Goal: Information Seeking & Learning: Understand process/instructions

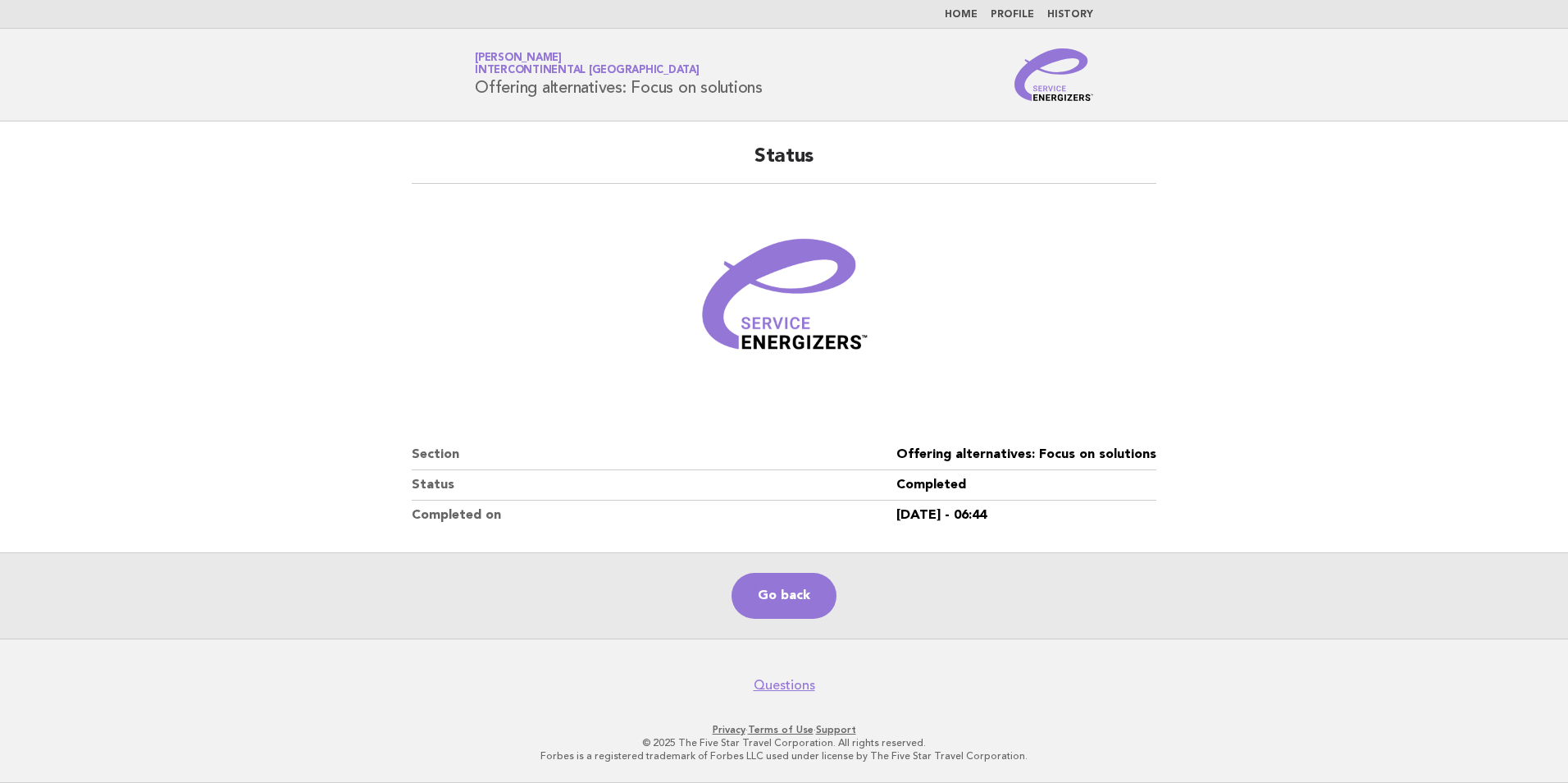
click at [971, 13] on link "Home" at bounding box center [961, 15] width 33 height 10
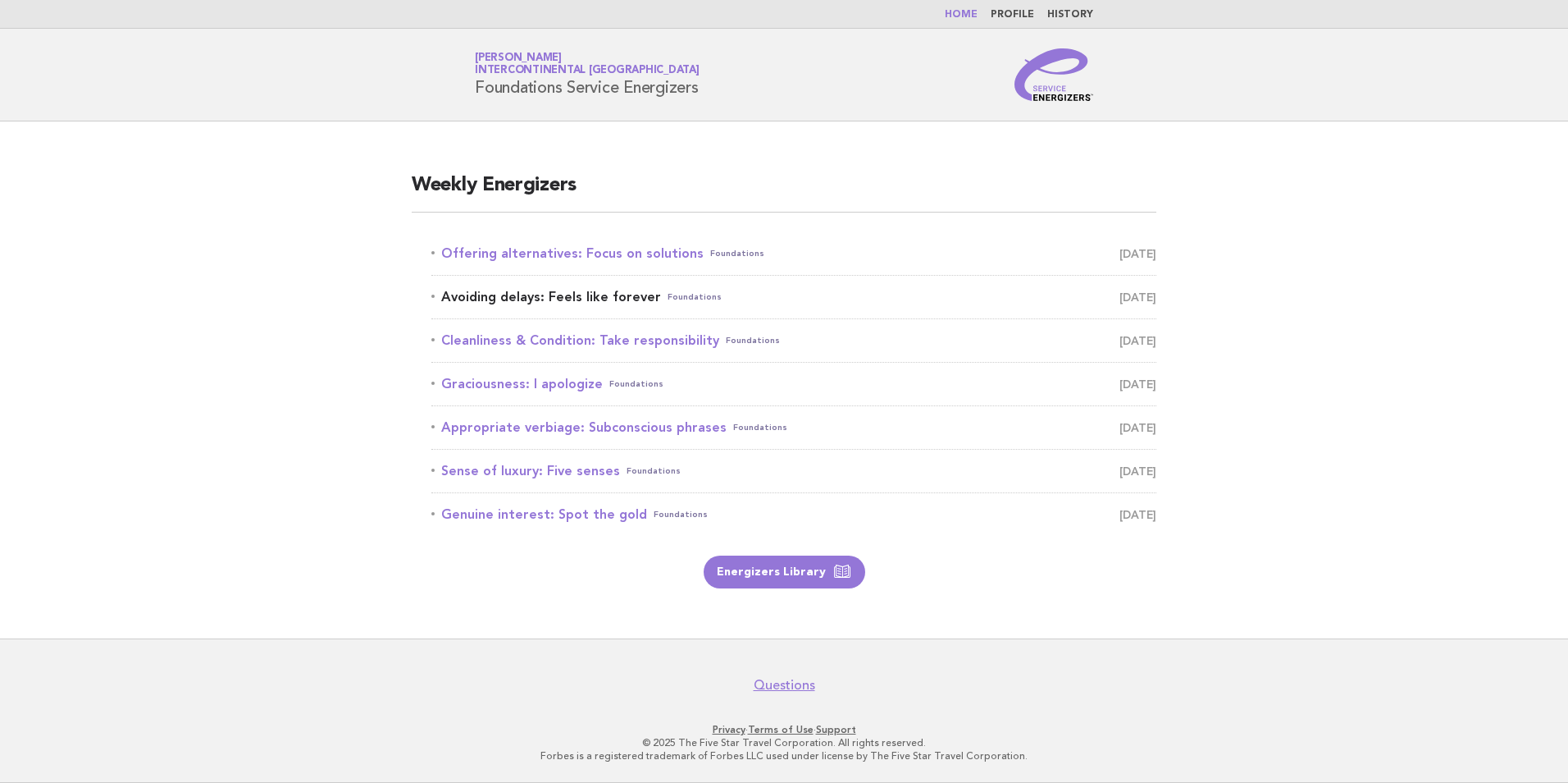
click at [569, 296] on link "Avoiding delays: Feels like forever Foundations September 18" at bounding box center [794, 296] width 725 height 23
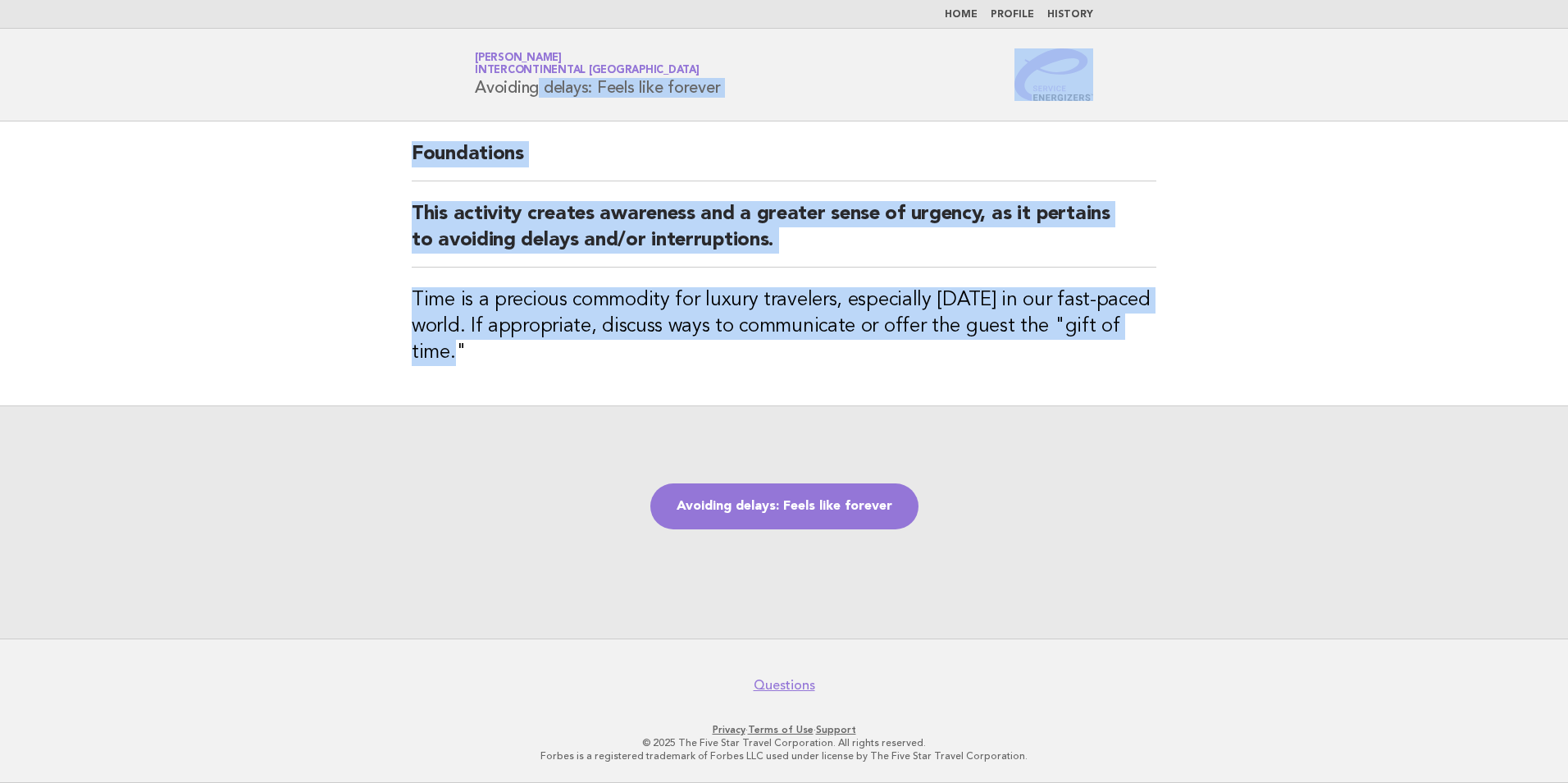
drag, startPoint x: 543, startPoint y: 359, endPoint x: 435, endPoint y: 105, distance: 276.0
click at [435, 105] on body "Home Profile History Service Energizers Janice Lasangue InterContinental Doha B…" at bounding box center [784, 392] width 1568 height 783
copy body "Avoiding delays: Feels like forever Foundations This activity creates awareness…"
click at [798, 504] on link "Avoiding delays: Feels like forever" at bounding box center [784, 506] width 269 height 46
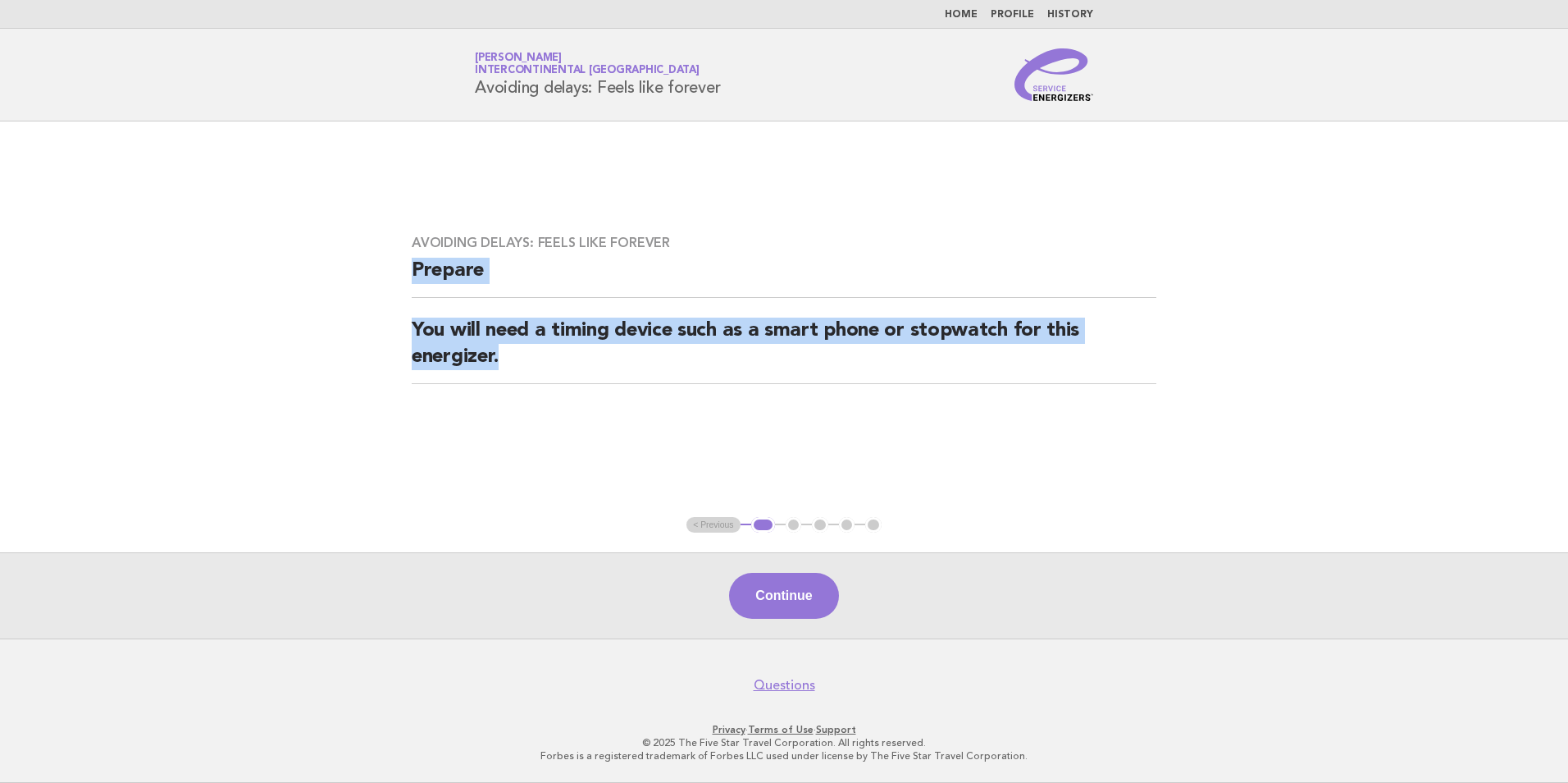
drag, startPoint x: 549, startPoint y: 381, endPoint x: 389, endPoint y: 279, distance: 189.7
click at [389, 279] on main "Avoiding delays: Feels like forever Prepare You will need a timing device such …" at bounding box center [784, 380] width 1568 height 517
copy div "Prepare You will need a timing device such as a smart phone or stopwatch for th…"
click at [808, 599] on button "Continue" at bounding box center [784, 596] width 109 height 46
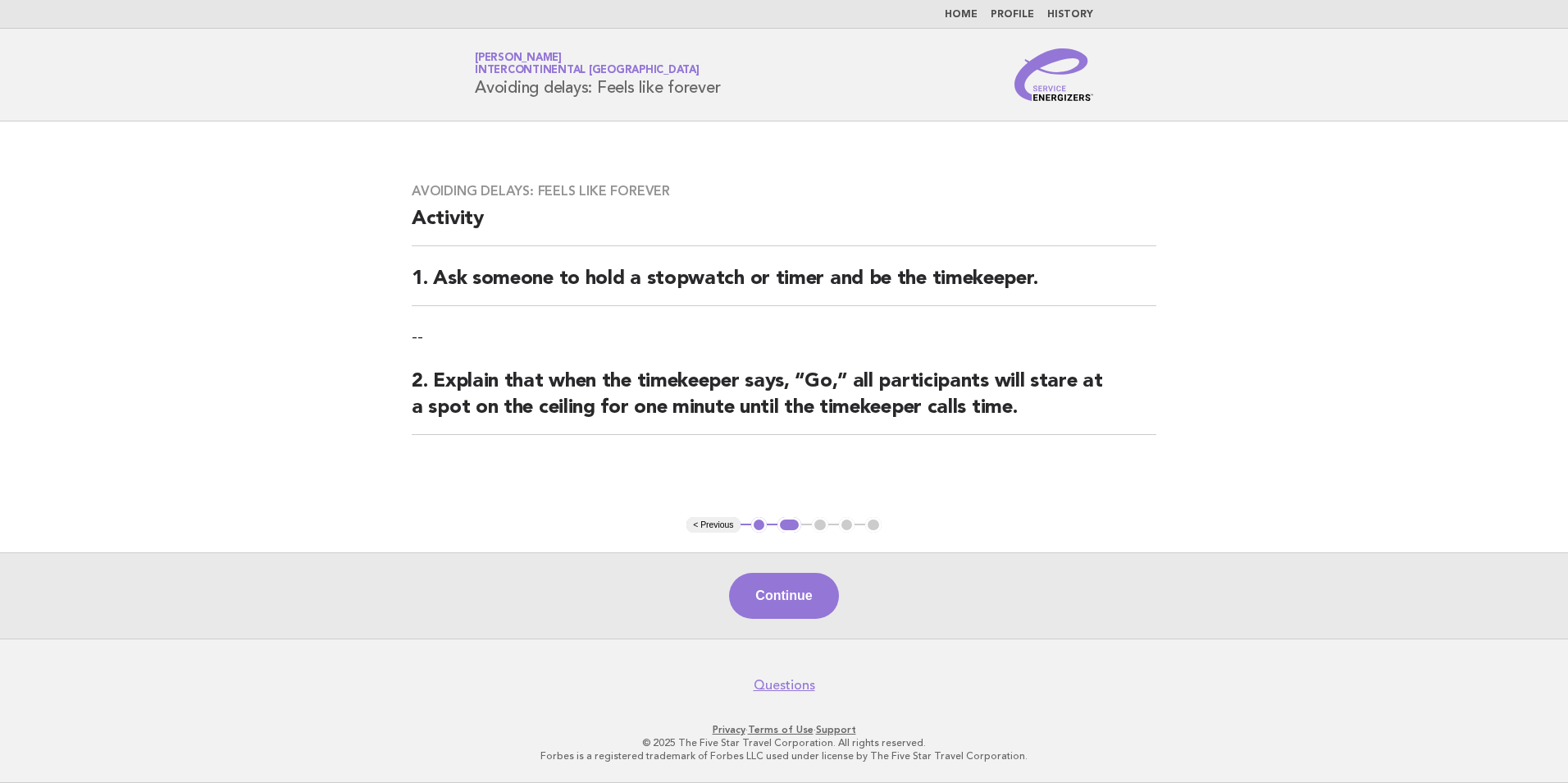
drag, startPoint x: 1006, startPoint y: 407, endPoint x: 1012, endPoint y: 416, distance: 10.8
click at [1006, 412] on h2 "2. Explain that when the timekeeper says, “Go,” all participants will stare at …" at bounding box center [784, 402] width 745 height 66
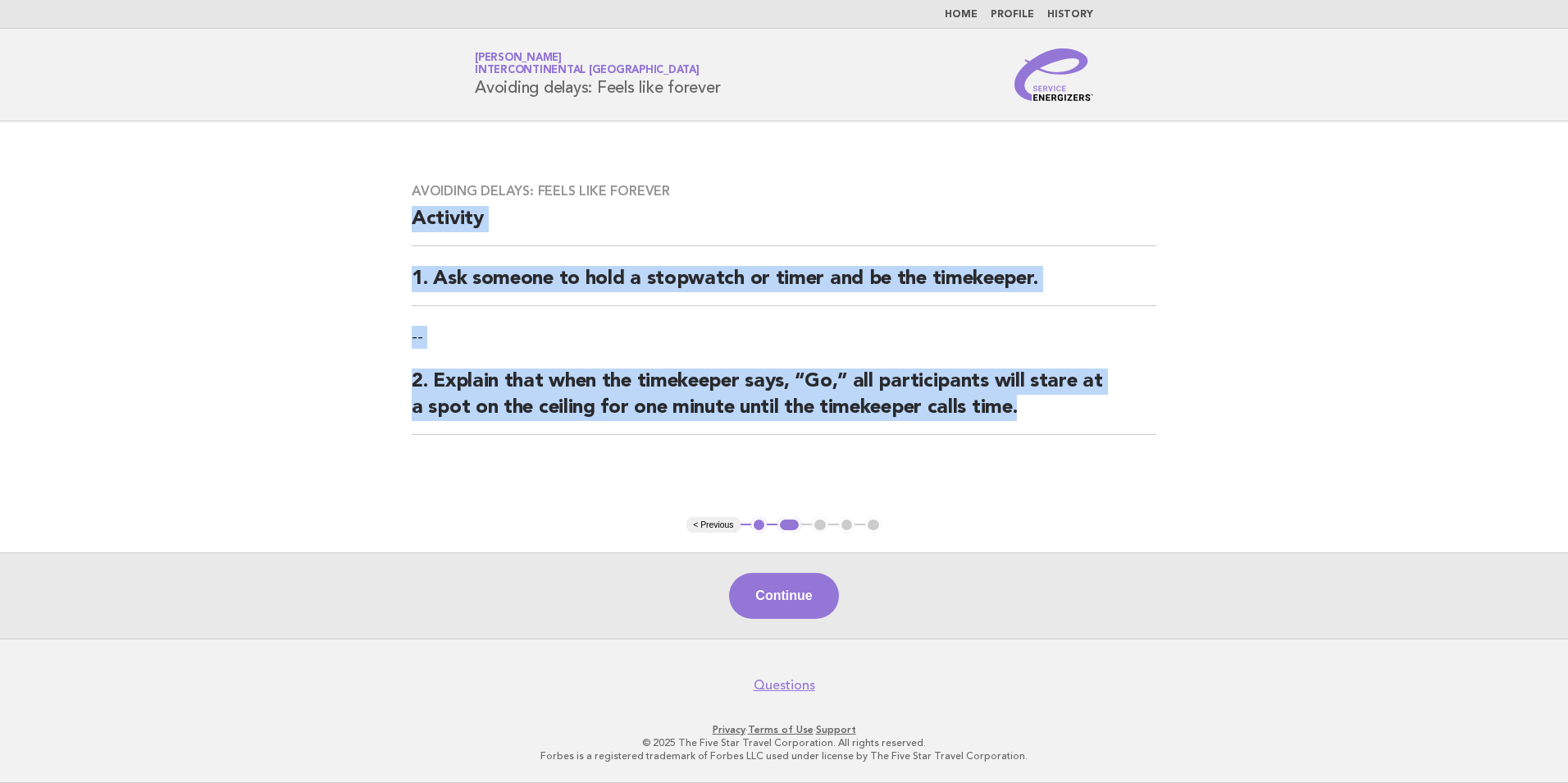
drag, startPoint x: 1014, startPoint y: 417, endPoint x: 403, endPoint y: 221, distance: 641.7
click at [403, 221] on div "Avoiding delays: Feels like forever Activity 1. Ask someone to hold a stopwatch…" at bounding box center [784, 318] width 784 height 311
copy div "Activity 1. Ask someone to hold a stopwatch or timer and be the timekeeper. -- …"
click at [783, 591] on button "Continue" at bounding box center [784, 596] width 109 height 46
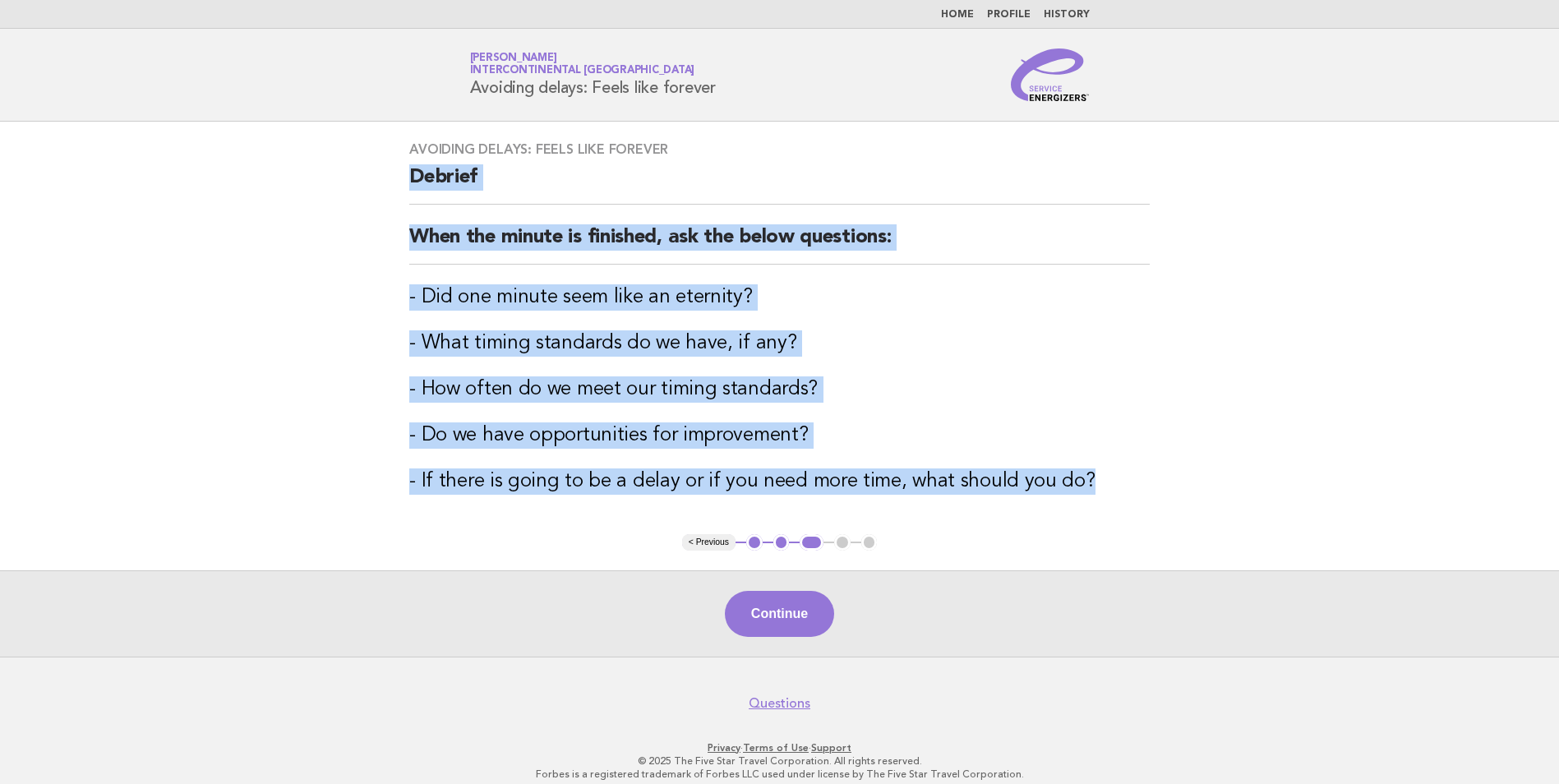
drag, startPoint x: 1114, startPoint y: 485, endPoint x: 355, endPoint y: 187, distance: 815.4
click at [355, 187] on main "Avoiding delays: Feels like forever Debrief When the minute is finished, ask th…" at bounding box center [780, 388] width 1559 height 535
copy div "Debrief When the minute is finished, ask the below questions: - Did one minute …"
click at [802, 604] on button "Continue" at bounding box center [779, 613] width 109 height 46
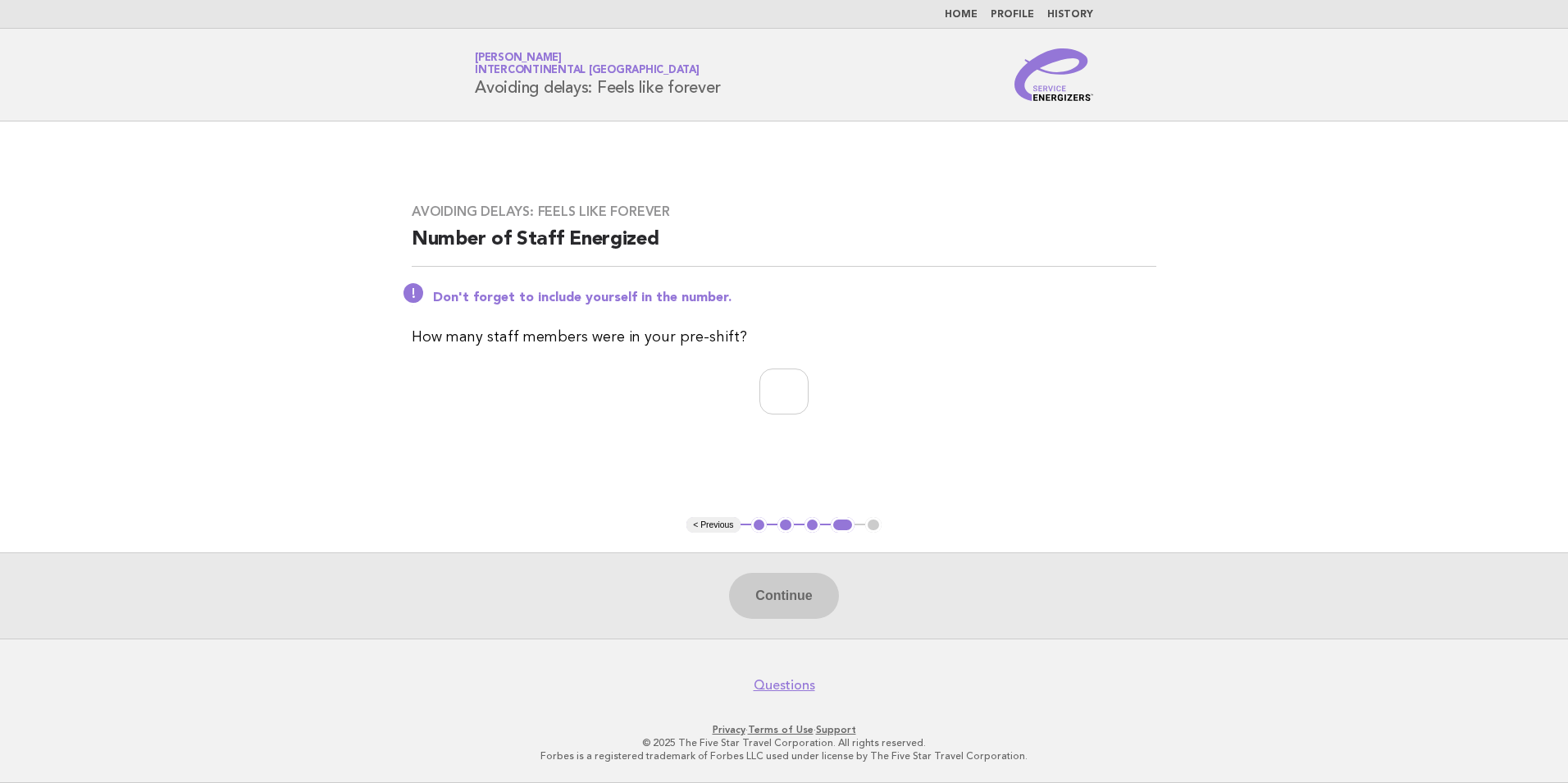
click at [973, 11] on link "Home" at bounding box center [961, 15] width 33 height 10
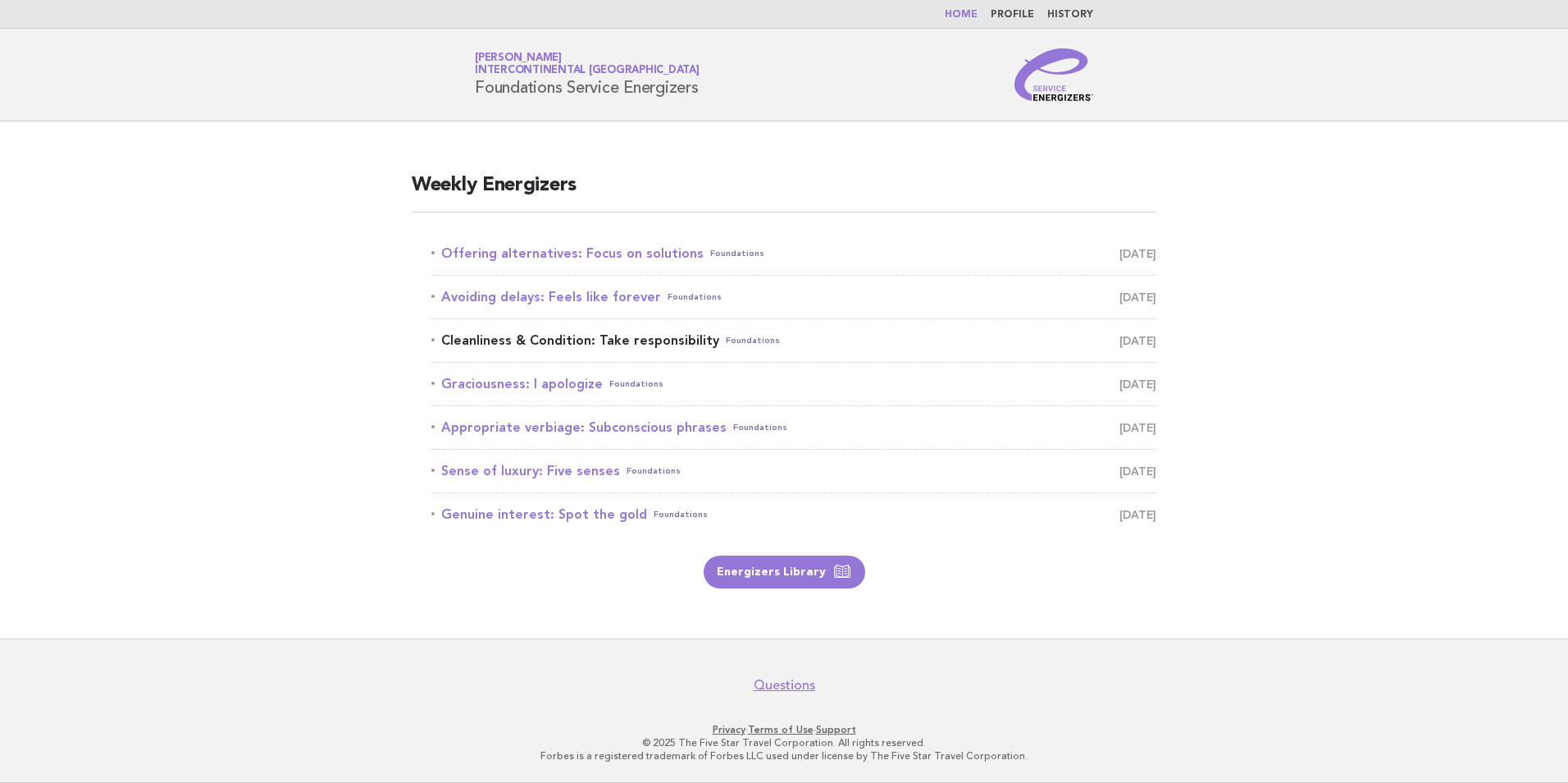
click at [597, 339] on link "Cleanliness & Condition: Take responsibility Foundations September 19" at bounding box center [794, 340] width 725 height 23
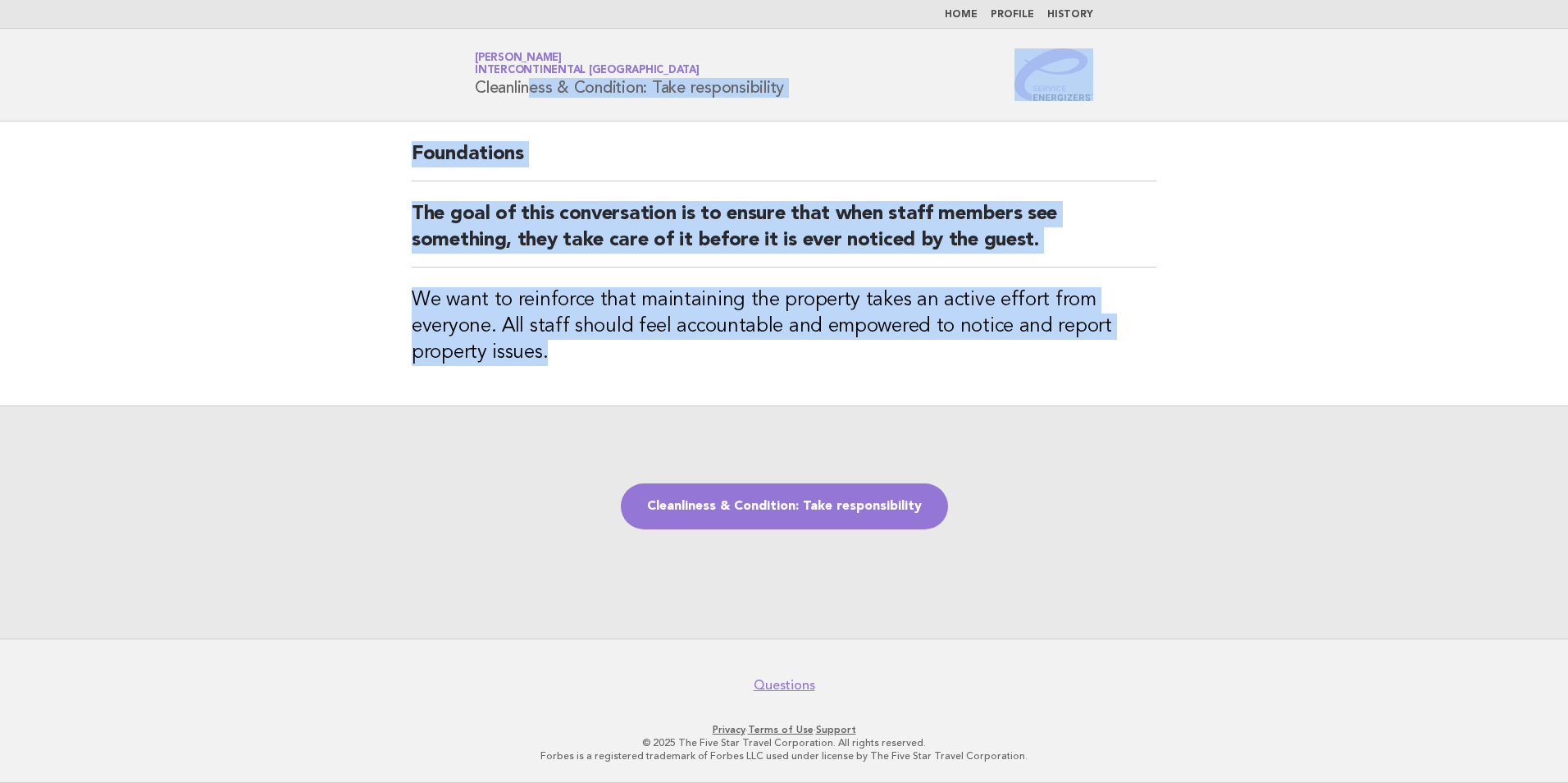
drag, startPoint x: 588, startPoint y: 380, endPoint x: 443, endPoint y: 106, distance: 310.0
click at [443, 106] on body "Home Profile History Service Energizers [PERSON_NAME] InterContinental [GEOGRAP…" at bounding box center [784, 392] width 1568 height 783
copy body "Cleanliness & Condition: Take responsibility Foundations The goal of this conve…"
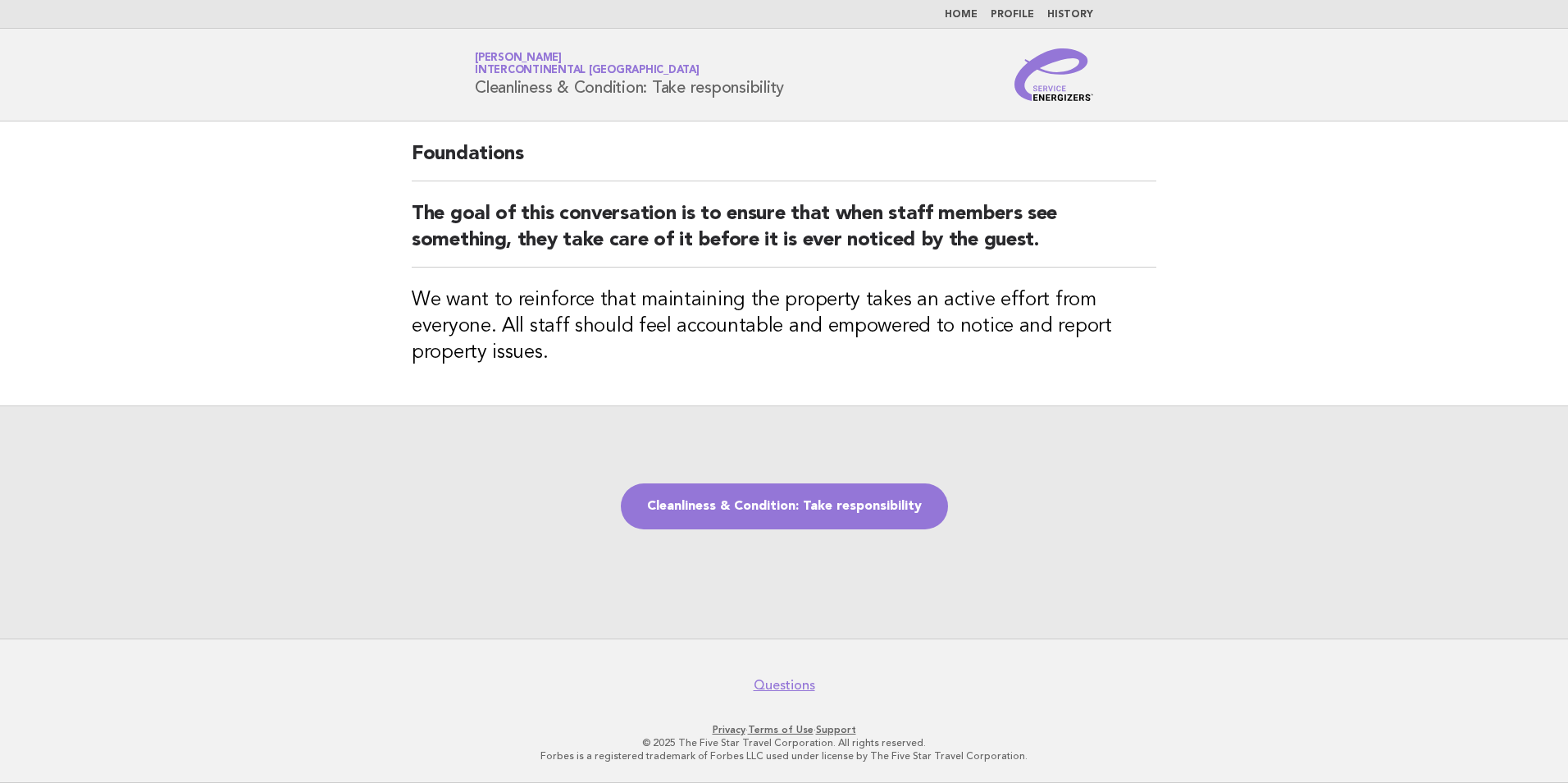
click at [1166, 433] on div "Cleanliness & Condition: Take responsibility" at bounding box center [784, 522] width 1568 height 233
click at [772, 500] on link "Cleanliness & Condition: Take responsibility" at bounding box center [784, 506] width 327 height 46
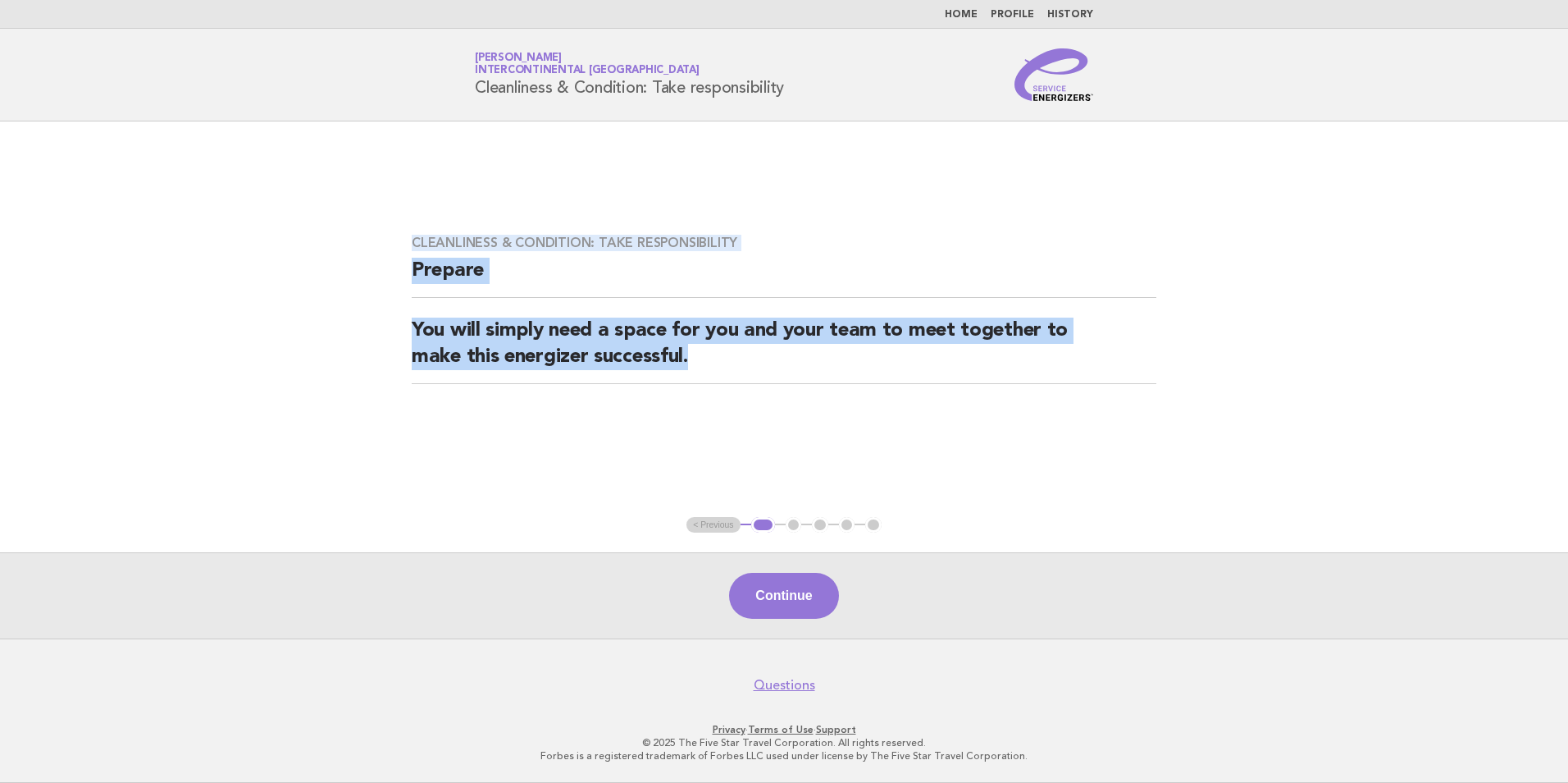
drag, startPoint x: 706, startPoint y: 367, endPoint x: 374, endPoint y: 212, distance: 366.4
click at [374, 212] on main "Cleanliness & Condition: Take responsibility Prepare You will simply need a spa…" at bounding box center [784, 380] width 1568 height 517
copy div "Cleanliness & Condition: Take responsibility Prepare You will simply need a spa…"
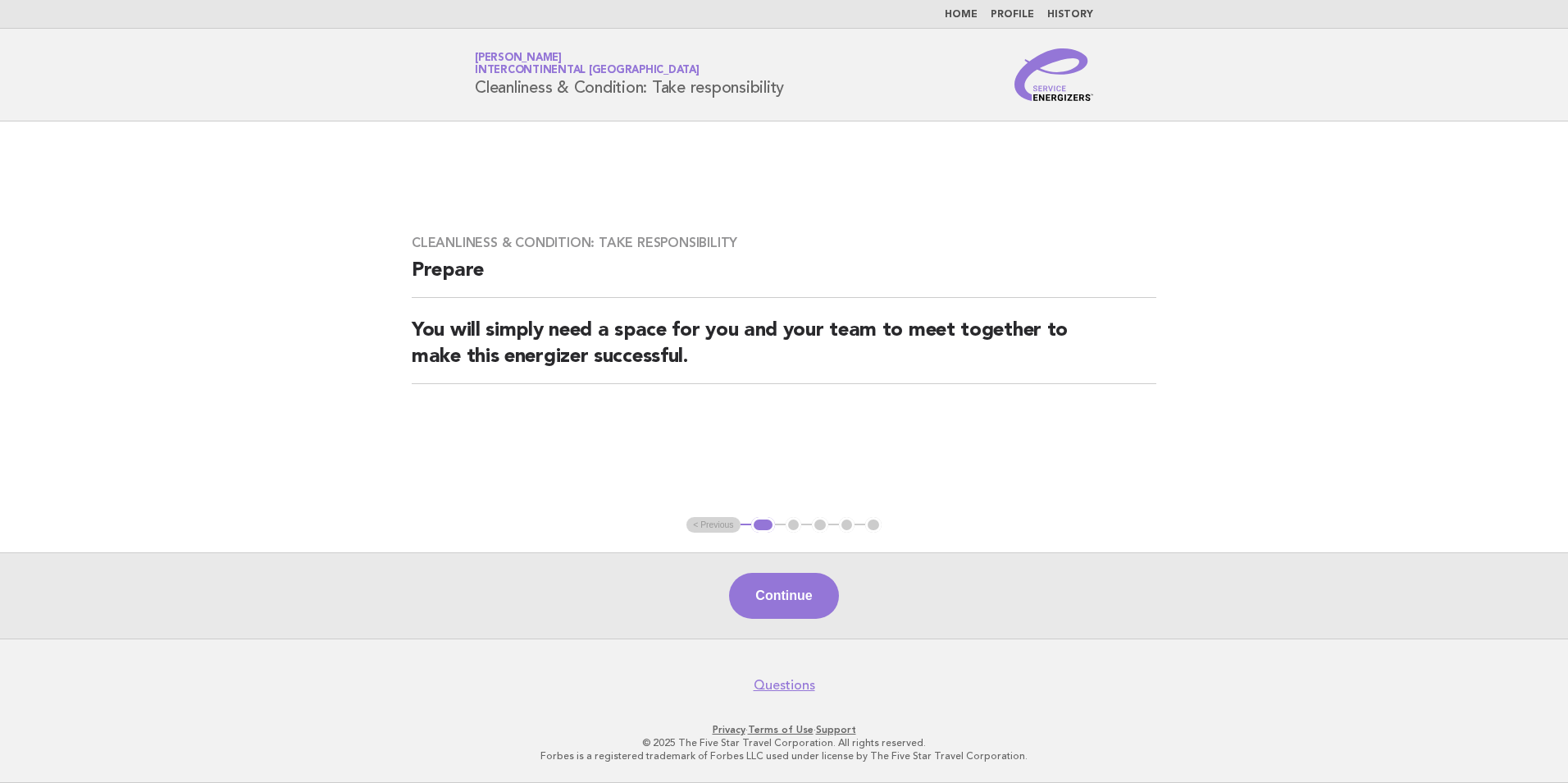
click at [920, 589] on div "Continue" at bounding box center [784, 595] width 1568 height 86
click at [795, 605] on button "Continue" at bounding box center [784, 596] width 109 height 46
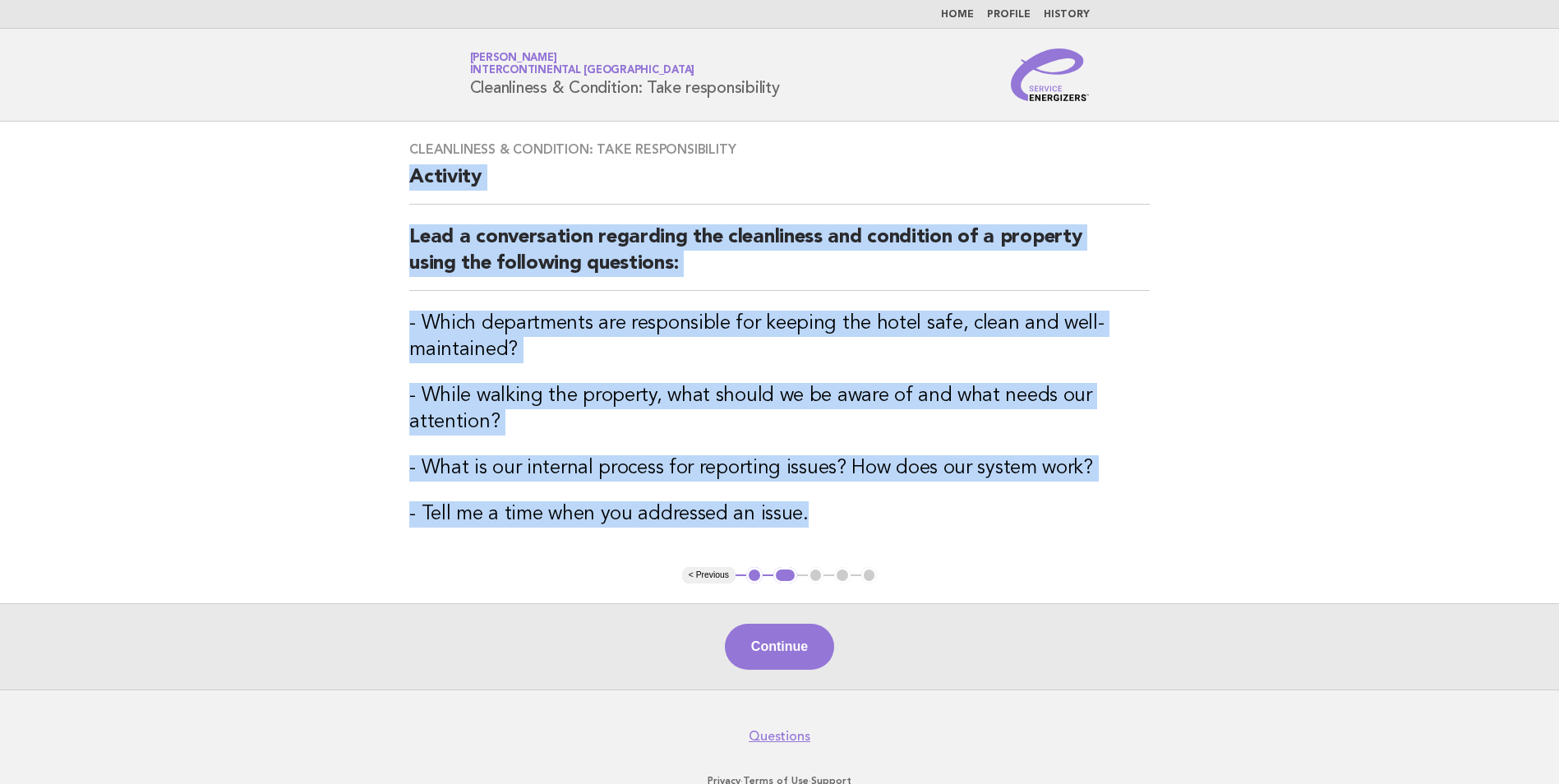
drag, startPoint x: 835, startPoint y: 517, endPoint x: 405, endPoint y: 164, distance: 556.3
click at [405, 164] on div "Cleanliness & Condition: Take responsibility Activity Lead a conversation regar…" at bounding box center [779, 343] width 780 height 445
copy div "Activity Lead a conversation regarding the cleanliness and condition of a prope…"
click at [746, 647] on button "Continue" at bounding box center [779, 646] width 109 height 46
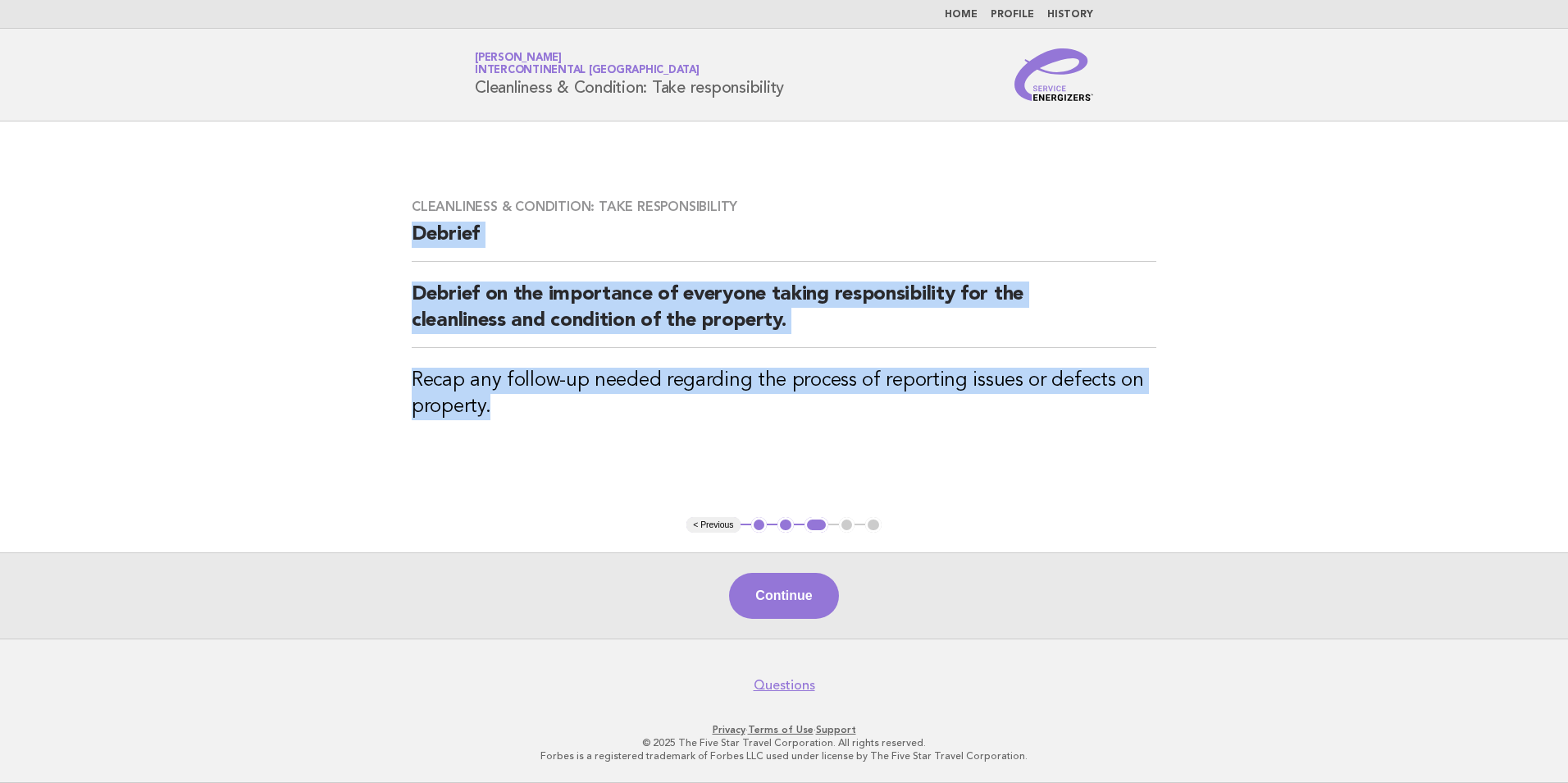
drag, startPoint x: 439, startPoint y: 390, endPoint x: 378, endPoint y: 240, distance: 161.9
click at [378, 240] on main "Cleanliness & Condition: Take responsibility [PERSON_NAME] on the importance of…" at bounding box center [784, 380] width 1568 height 517
copy div "[PERSON_NAME] on the importance of everyone taking responsibility for the clean…"
click at [820, 598] on button "Continue" at bounding box center [784, 596] width 109 height 46
